Goal: Entertainment & Leisure: Consume media (video, audio)

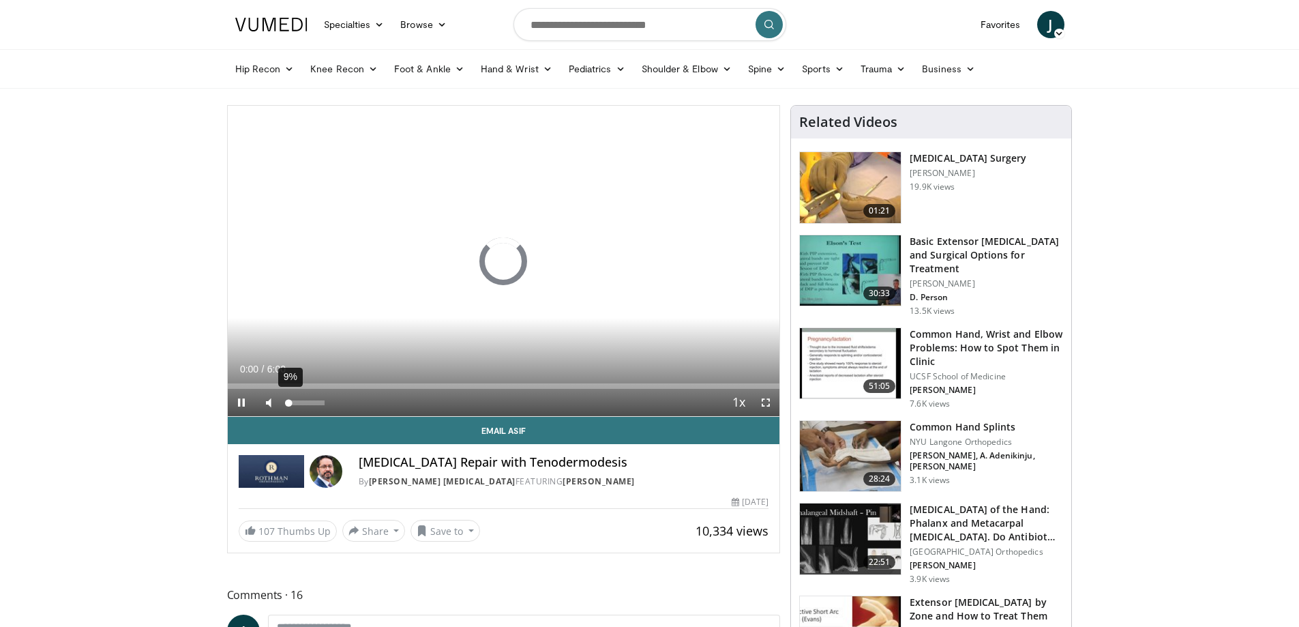
click at [289, 400] on div "Volume Level" at bounding box center [287, 402] width 3 height 5
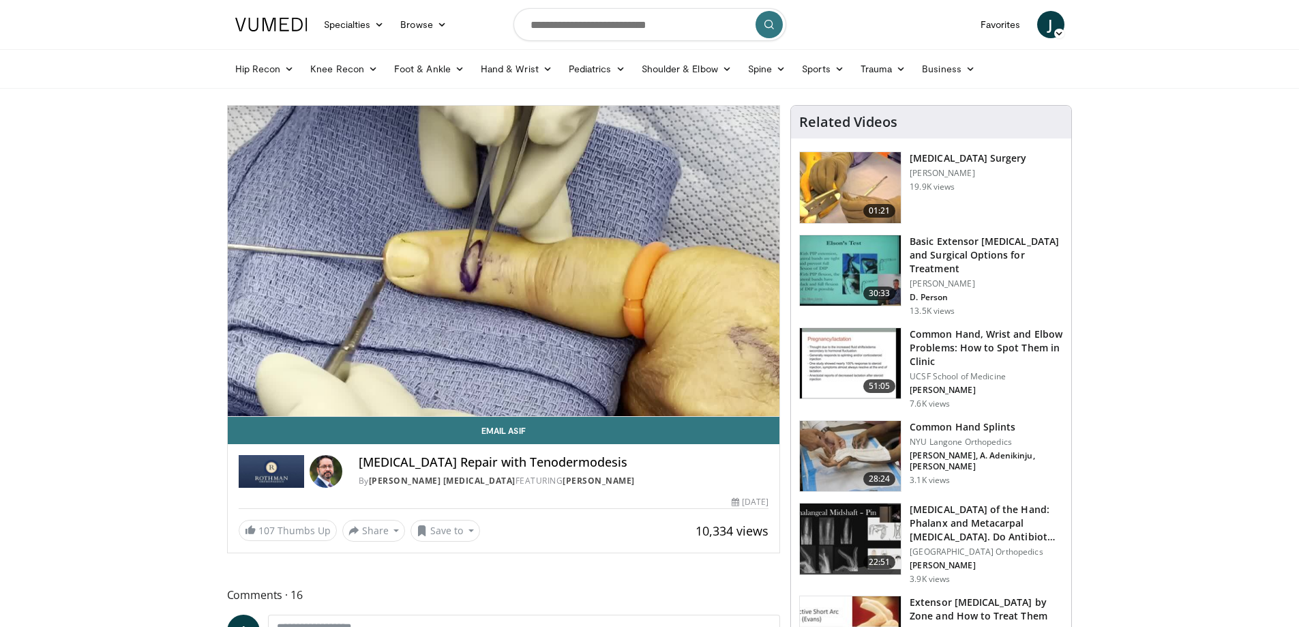
click at [282, 380] on video-js "**********" at bounding box center [504, 261] width 552 height 311
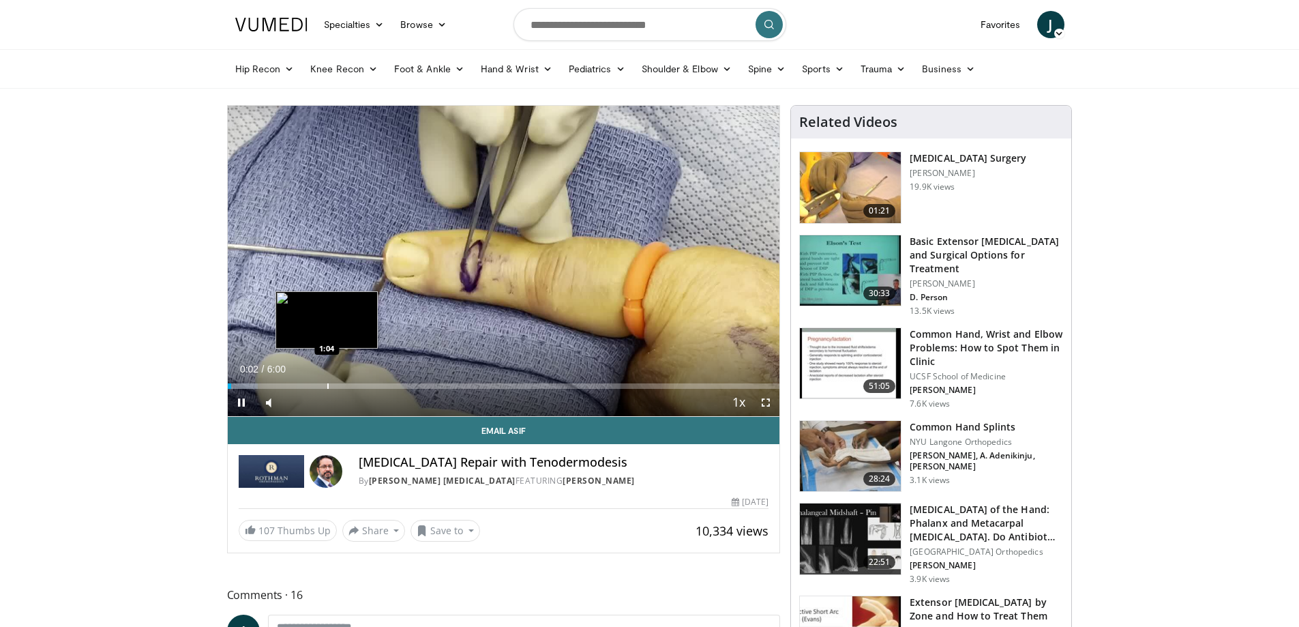
click at [327, 384] on div "Progress Bar" at bounding box center [327, 385] width 1 height 5
